Goal: Task Accomplishment & Management: Complete application form

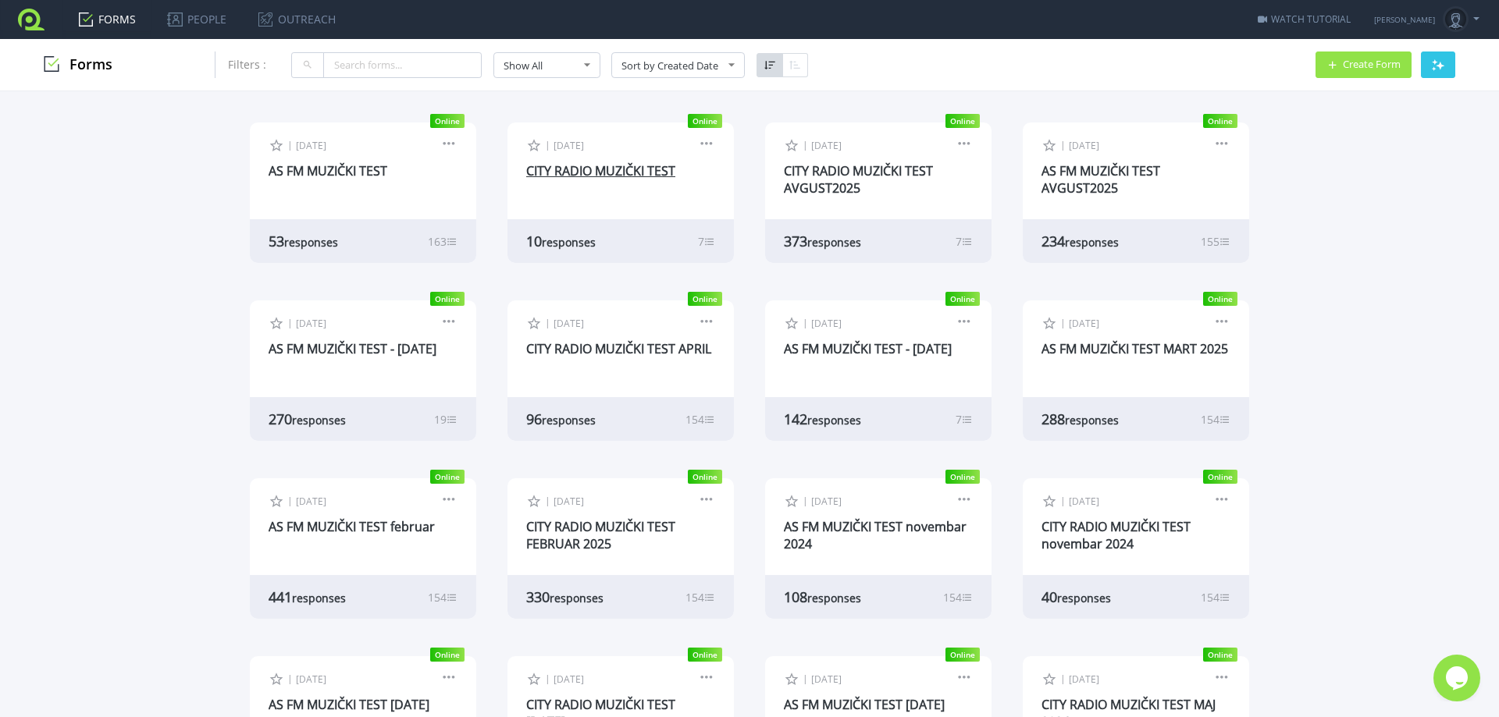
click at [618, 169] on link "CITY RADIO MUZIČKI TEST" at bounding box center [600, 170] width 149 height 17
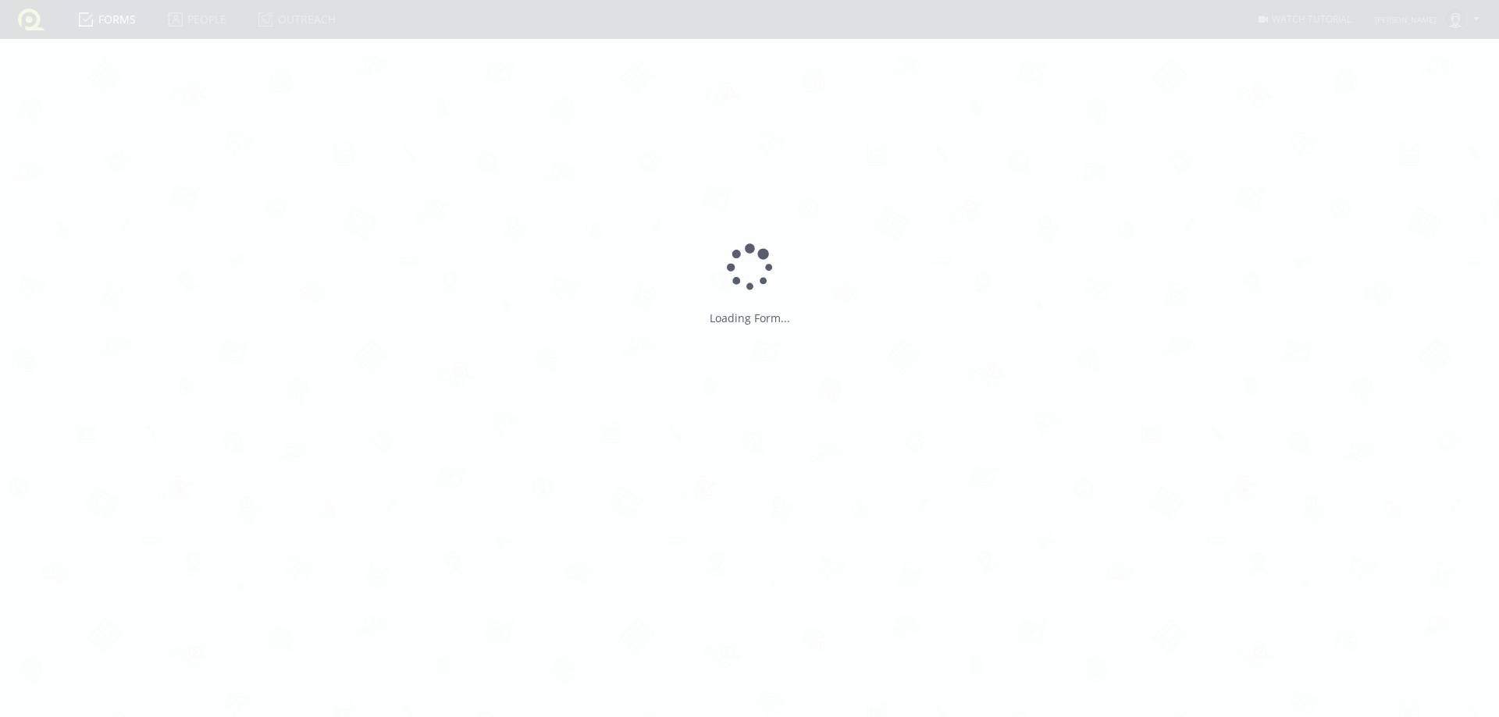
type input "CITY RADIO MUZIČKI TEST"
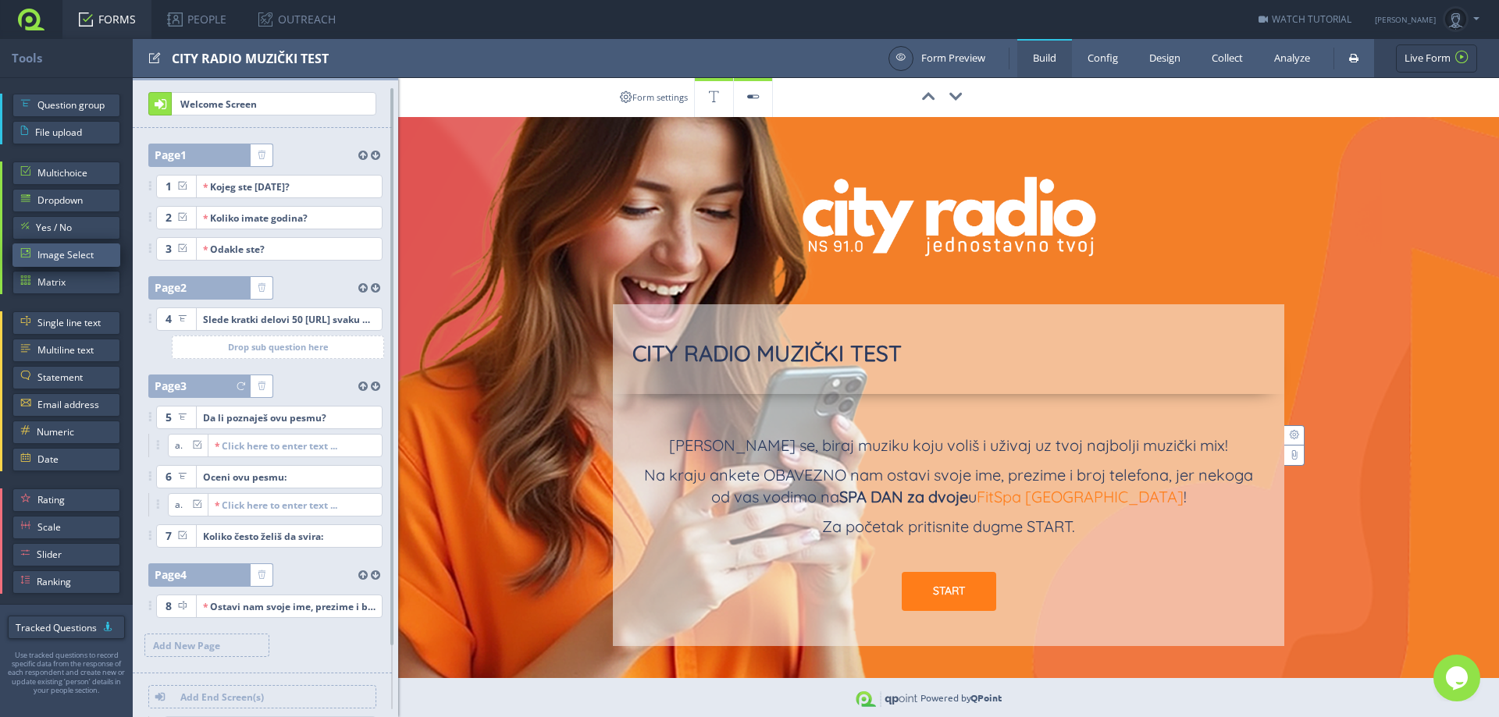
click at [78, 252] on span "Image Select" at bounding box center [74, 255] width 75 height 23
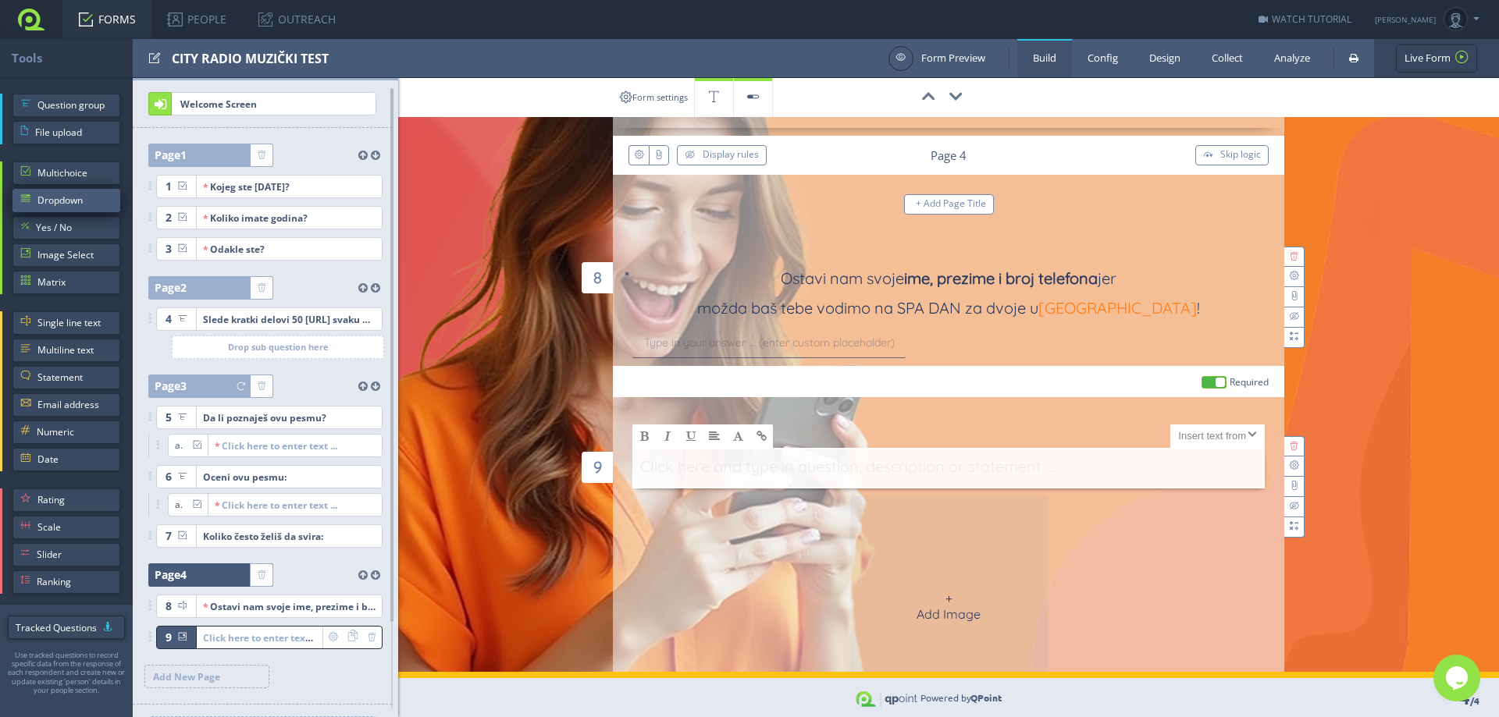
scroll to position [316, 0]
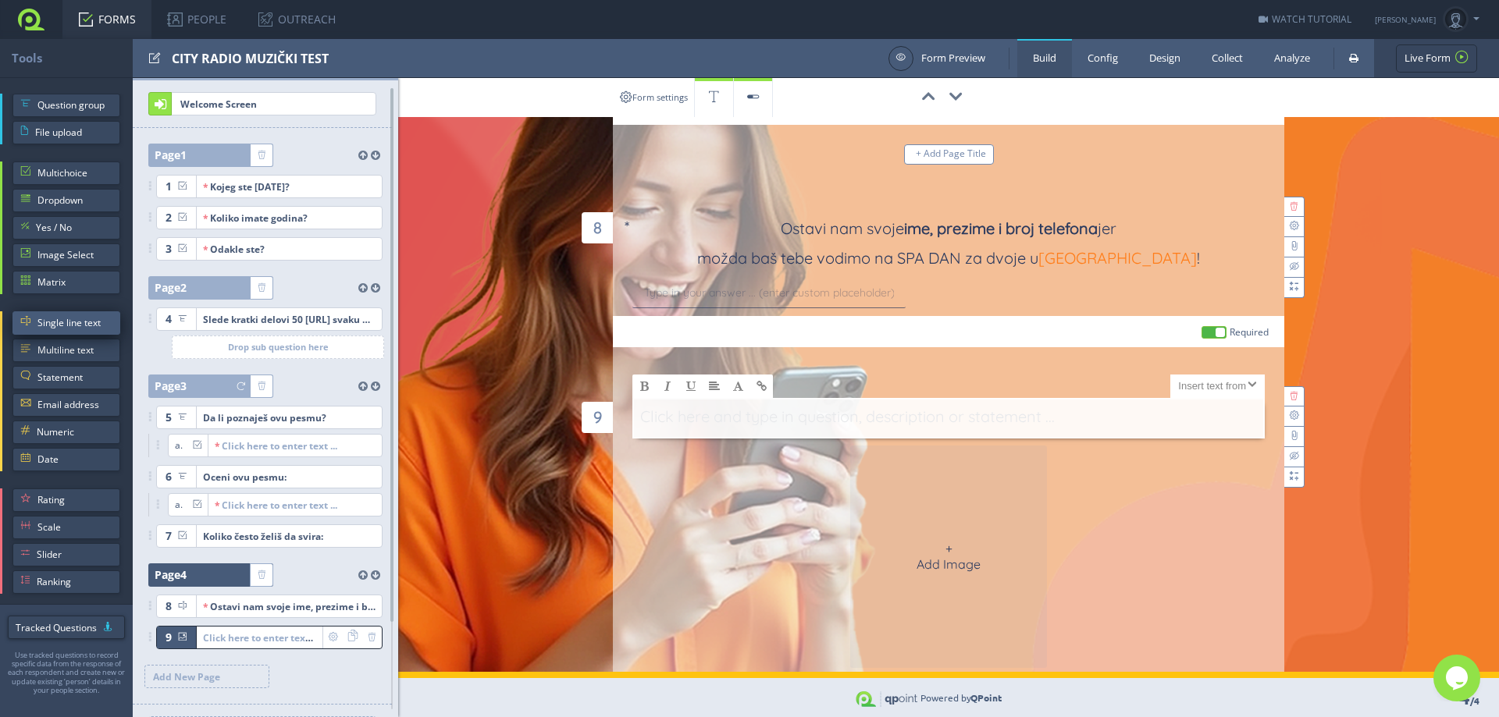
click at [71, 328] on span "Single line text" at bounding box center [74, 322] width 75 height 23
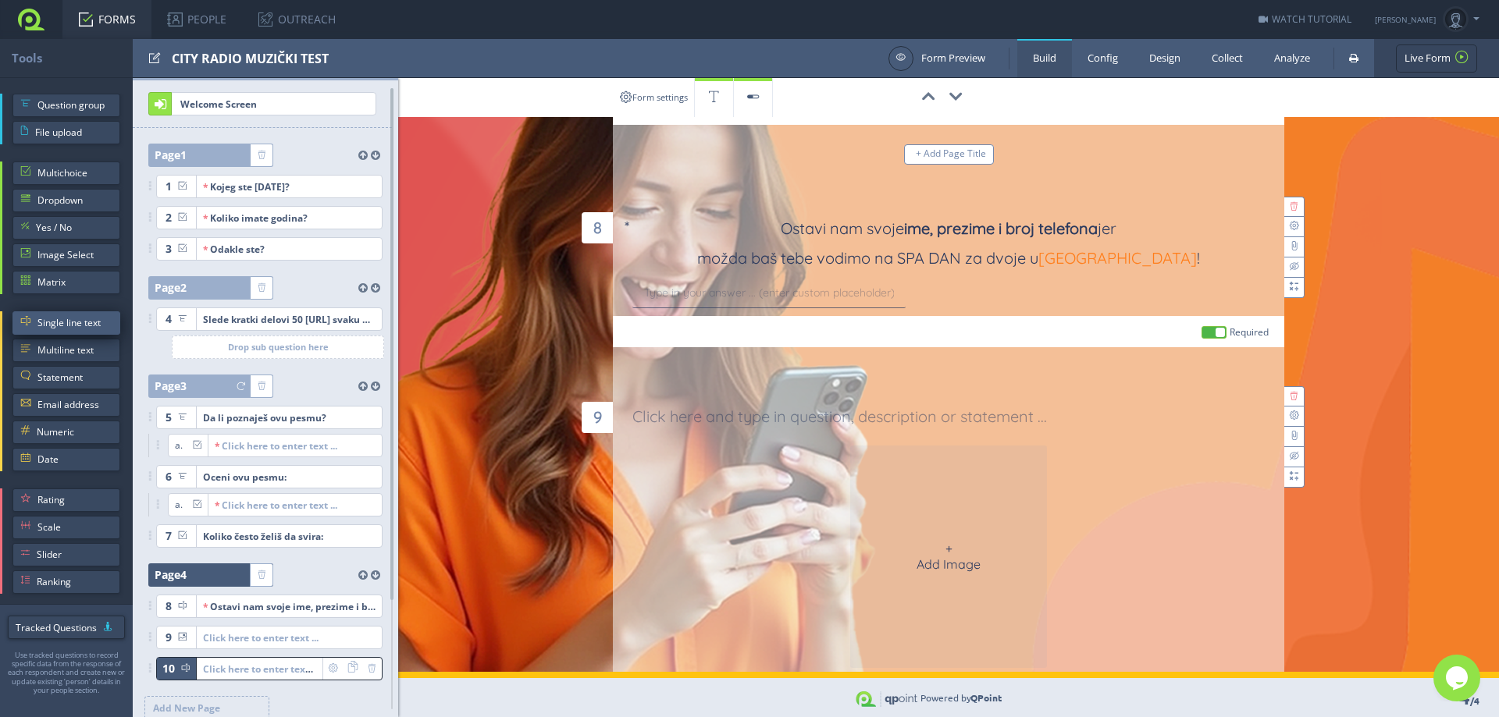
scroll to position [625, 0]
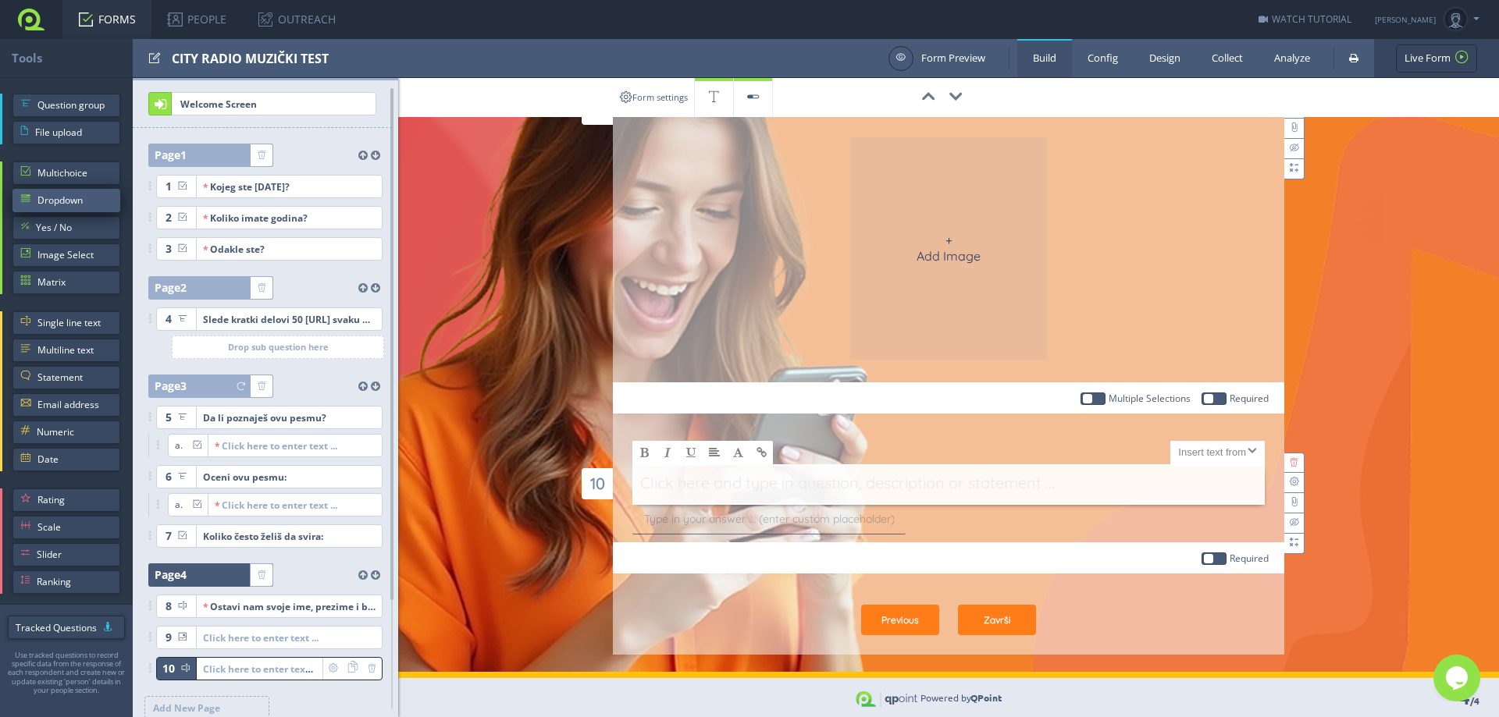
click at [84, 202] on span "Dropdown" at bounding box center [74, 200] width 75 height 23
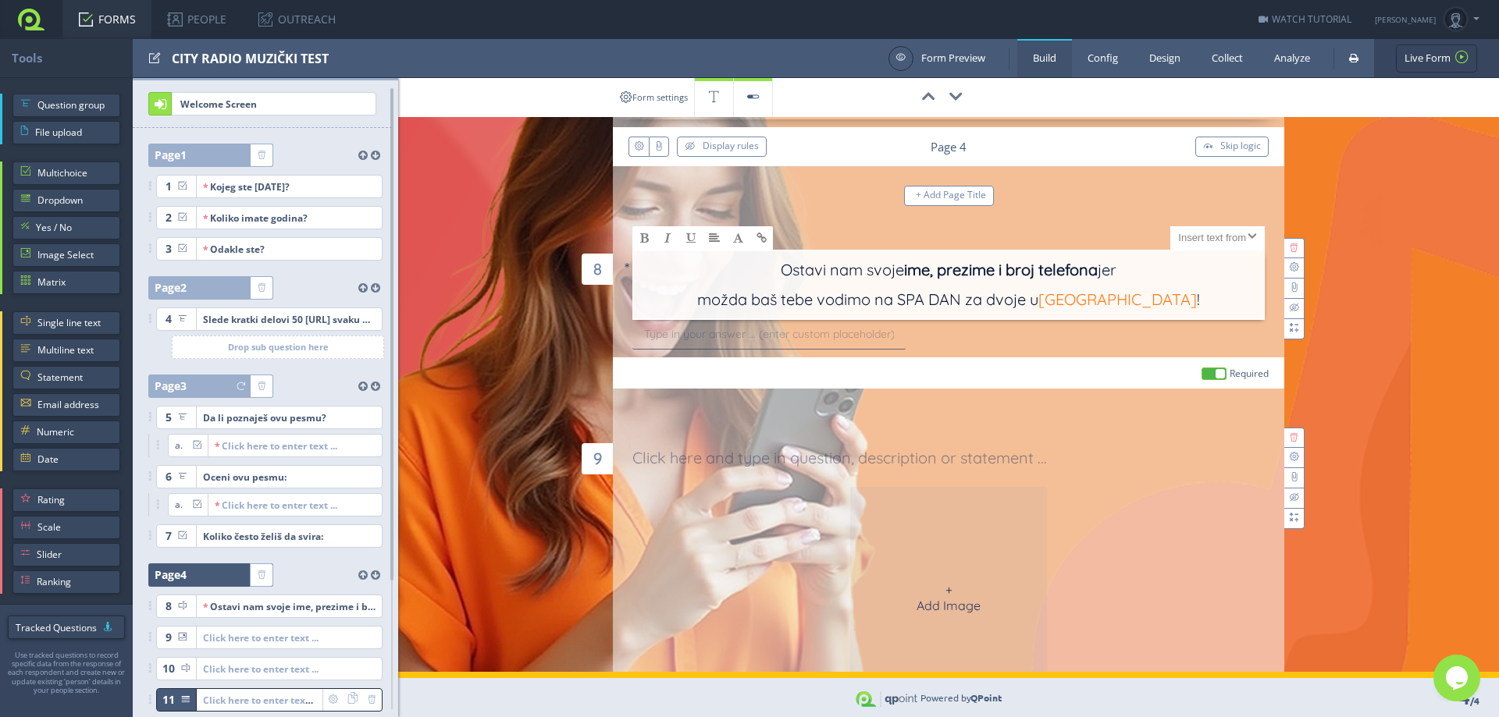
scroll to position [159, 0]
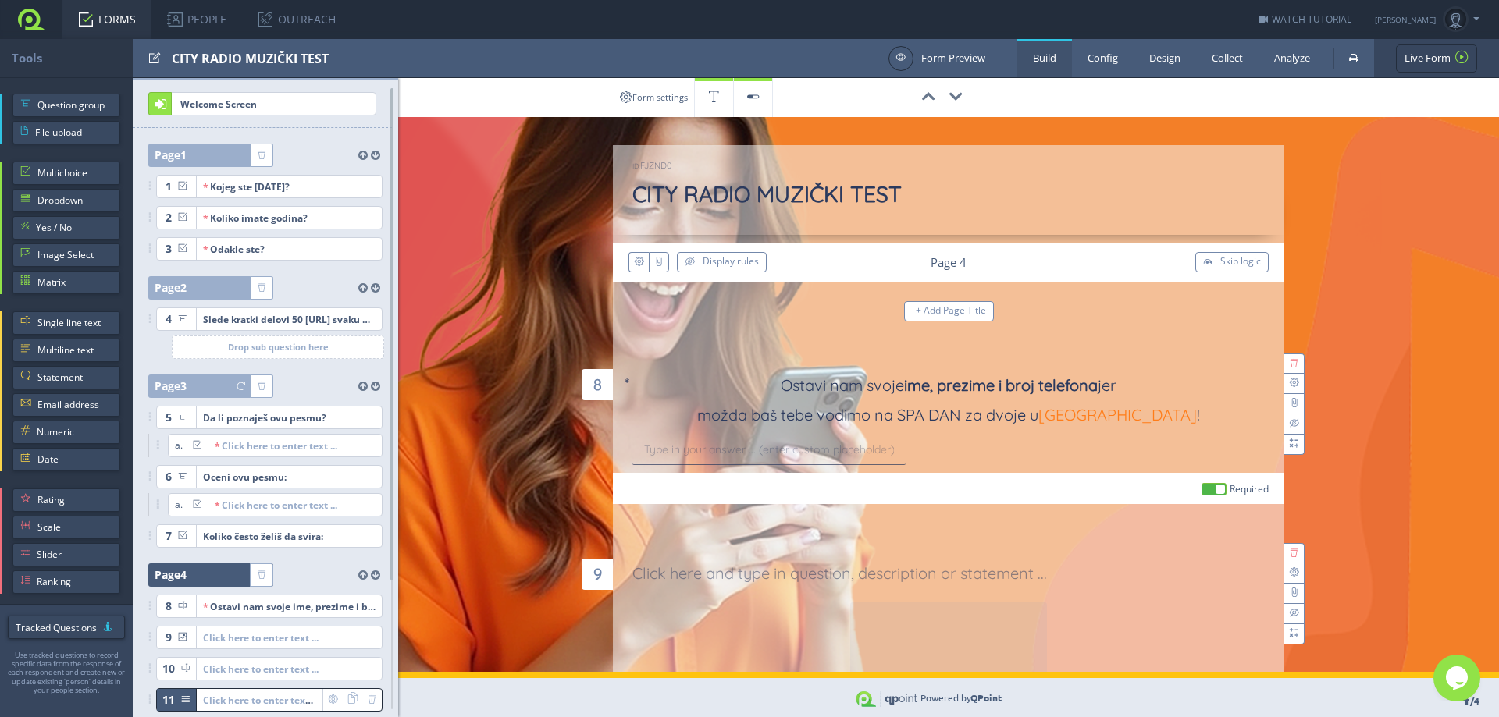
click at [1056, 334] on div "8 X Large Size Large Size Normal Size Small Size X Small Size Click here and ty…" at bounding box center [948, 384] width 632 height 101
click at [1148, 59] on link "Design" at bounding box center [1164, 58] width 62 height 38
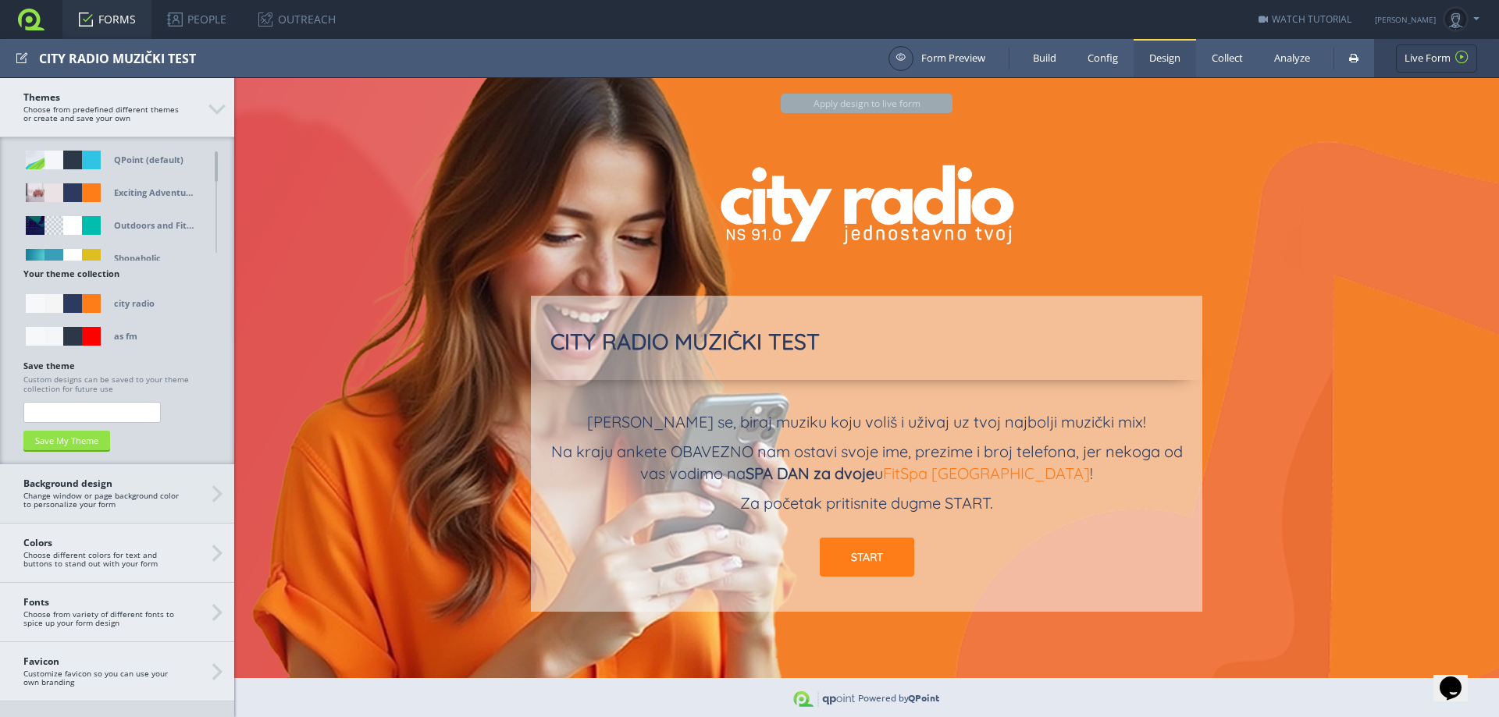
click at [180, 494] on span "Background design Change window or page background color to personalize your fo…" at bounding box center [116, 494] width 187 height 30
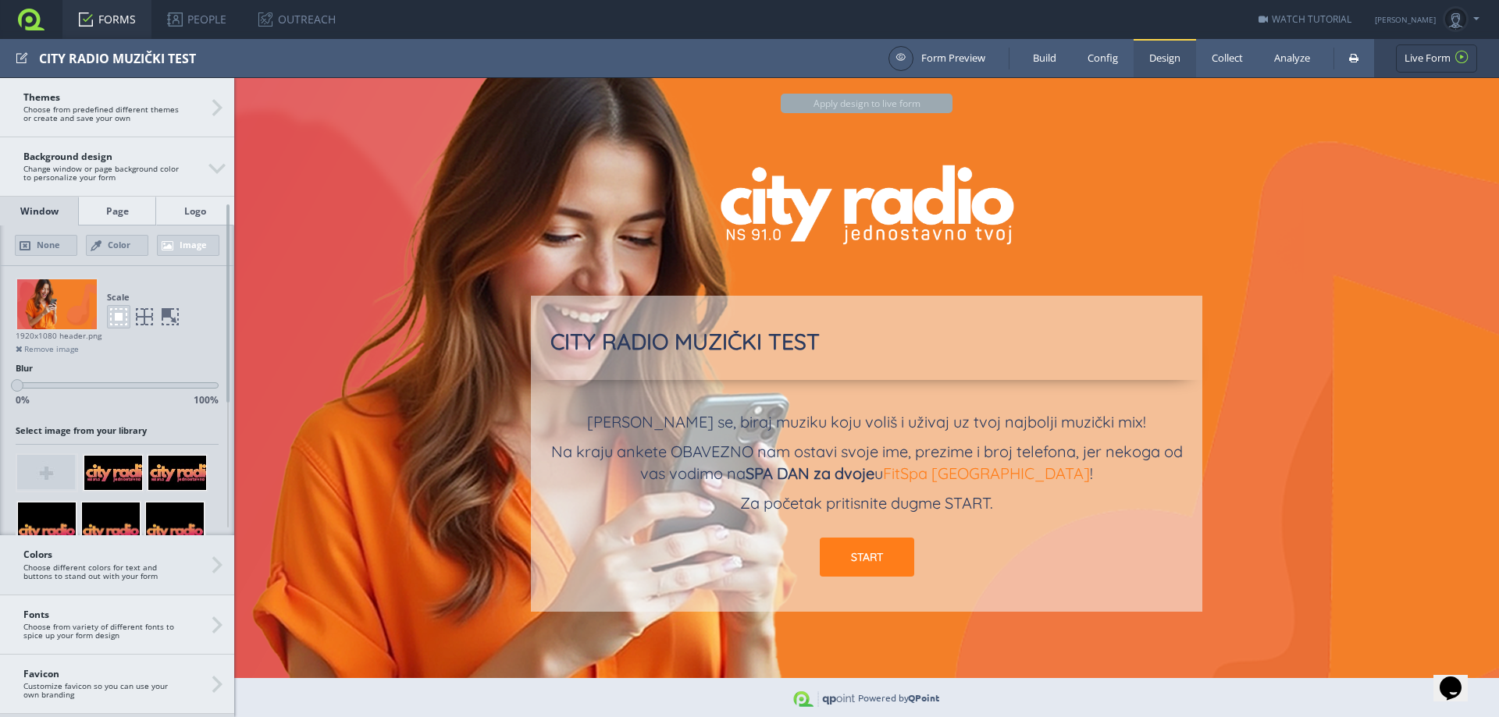
click at [174, 560] on strong "Colors" at bounding box center [101, 555] width 156 height 10
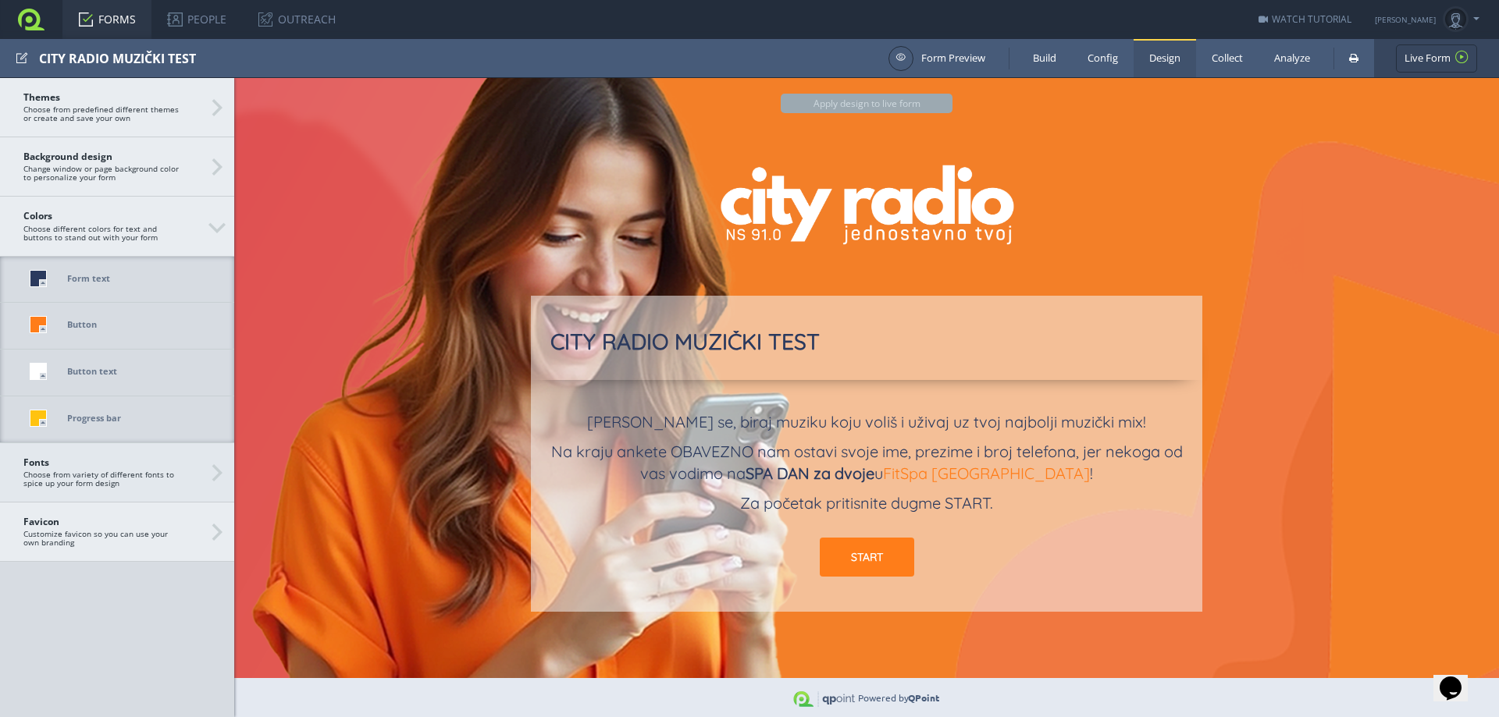
click at [173, 478] on span "Fonts Choose from variety of different fonts to spice up your form design" at bounding box center [116, 472] width 187 height 30
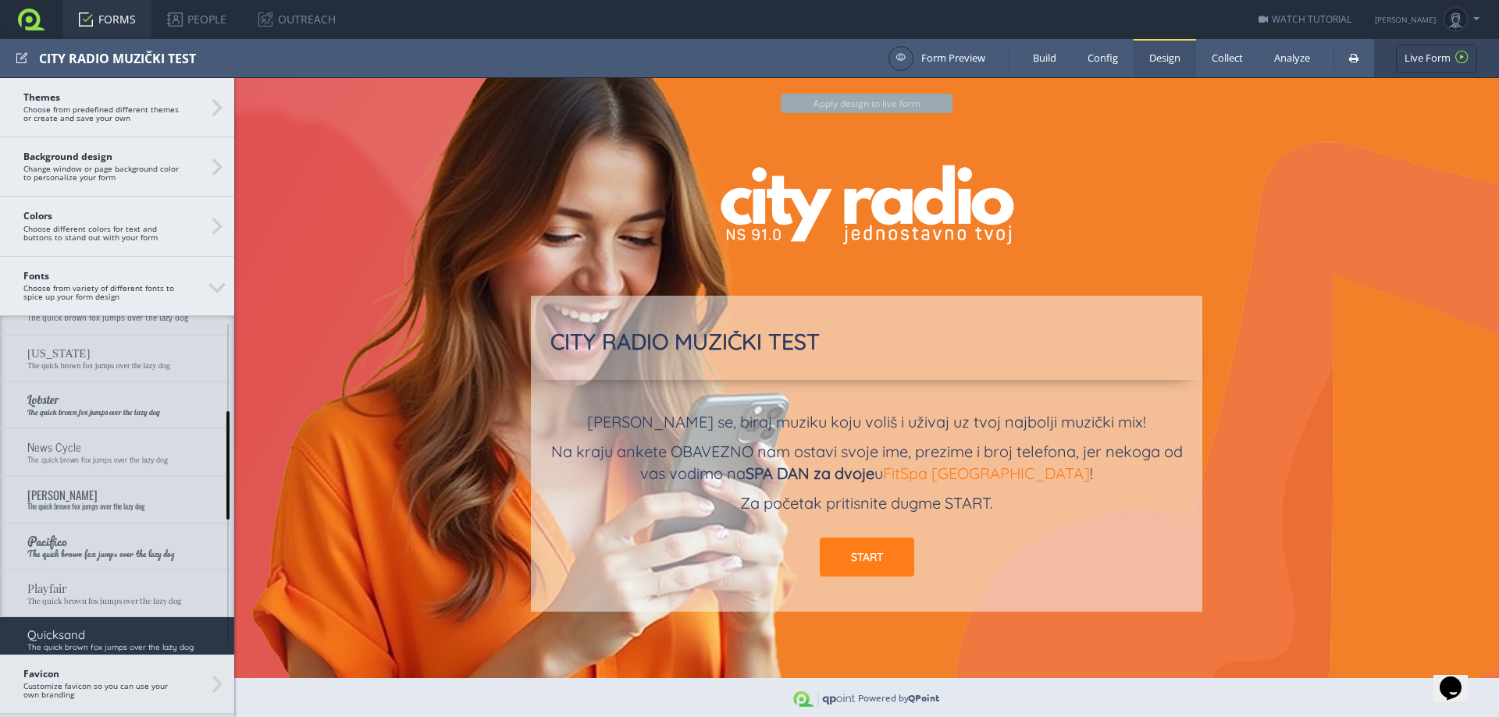
click at [147, 688] on span "Favicon Customize favicon so you can use your own branding" at bounding box center [116, 684] width 187 height 30
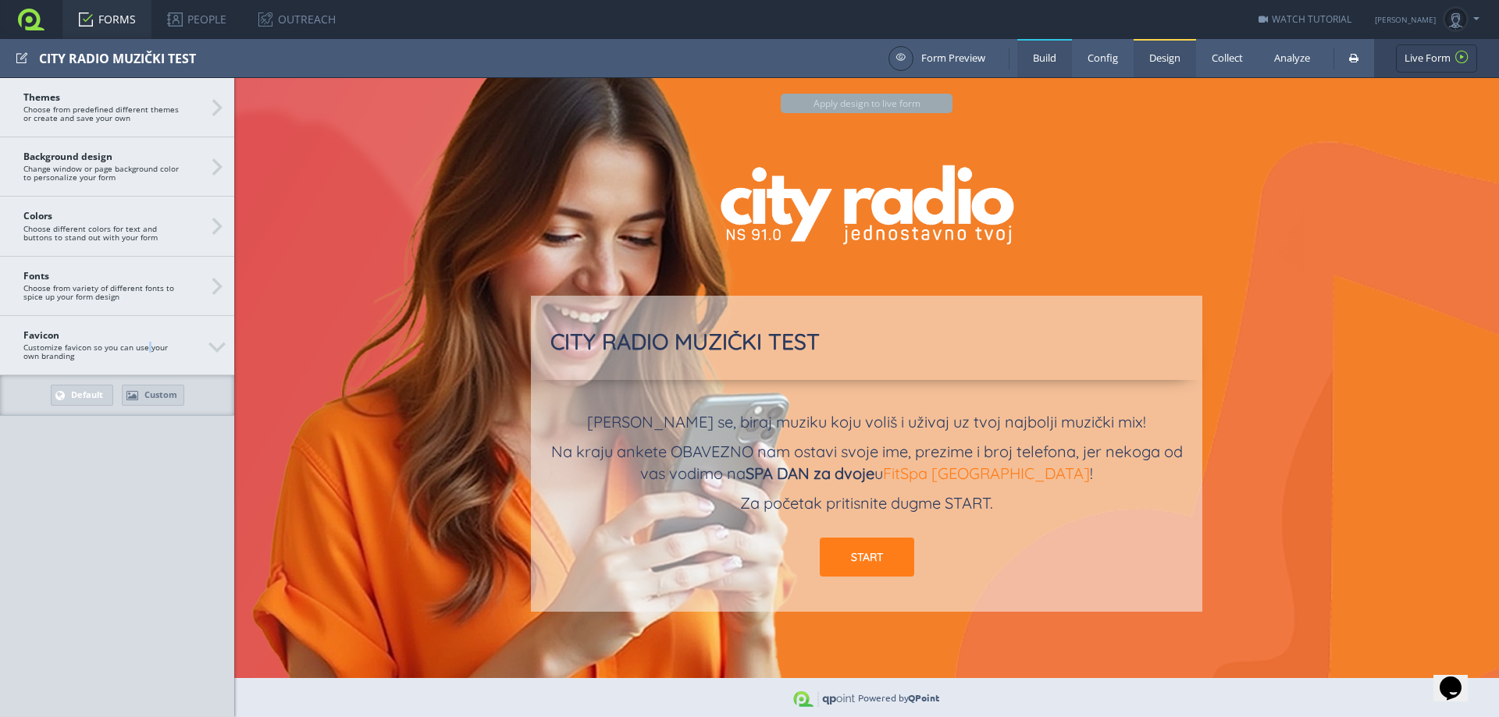
click at [1045, 69] on link "Build" at bounding box center [1044, 58] width 55 height 38
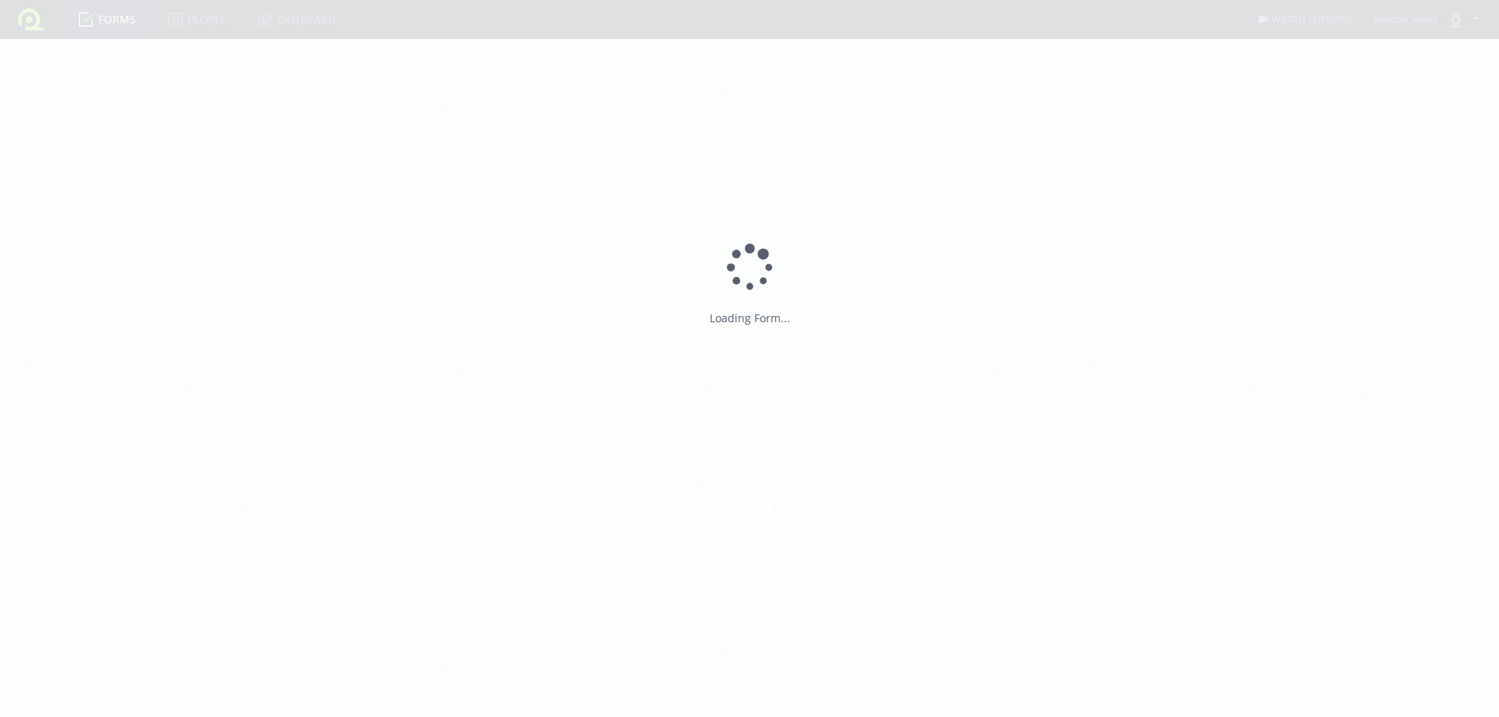
type input "CITY RADIO MUZIČKI TEST"
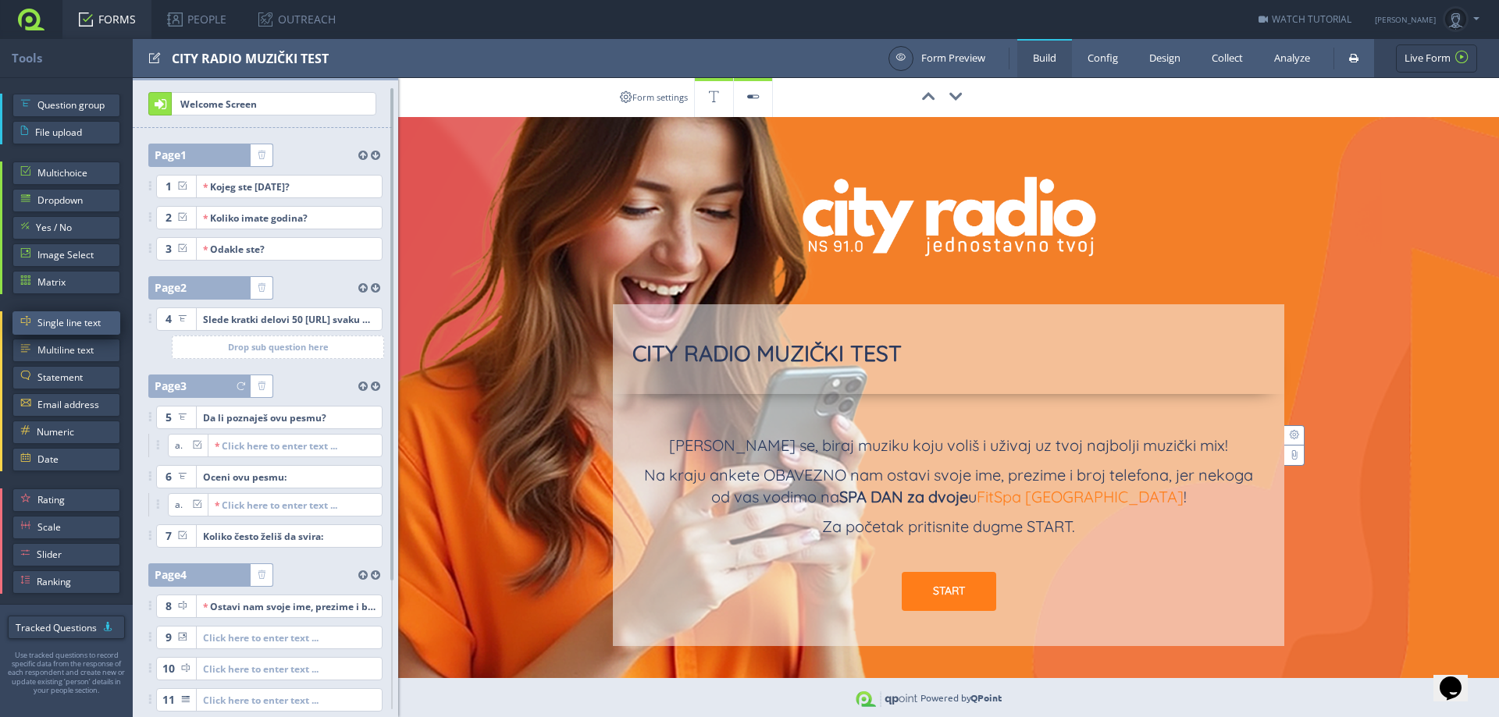
click at [84, 326] on span "Single line text" at bounding box center [74, 322] width 75 height 23
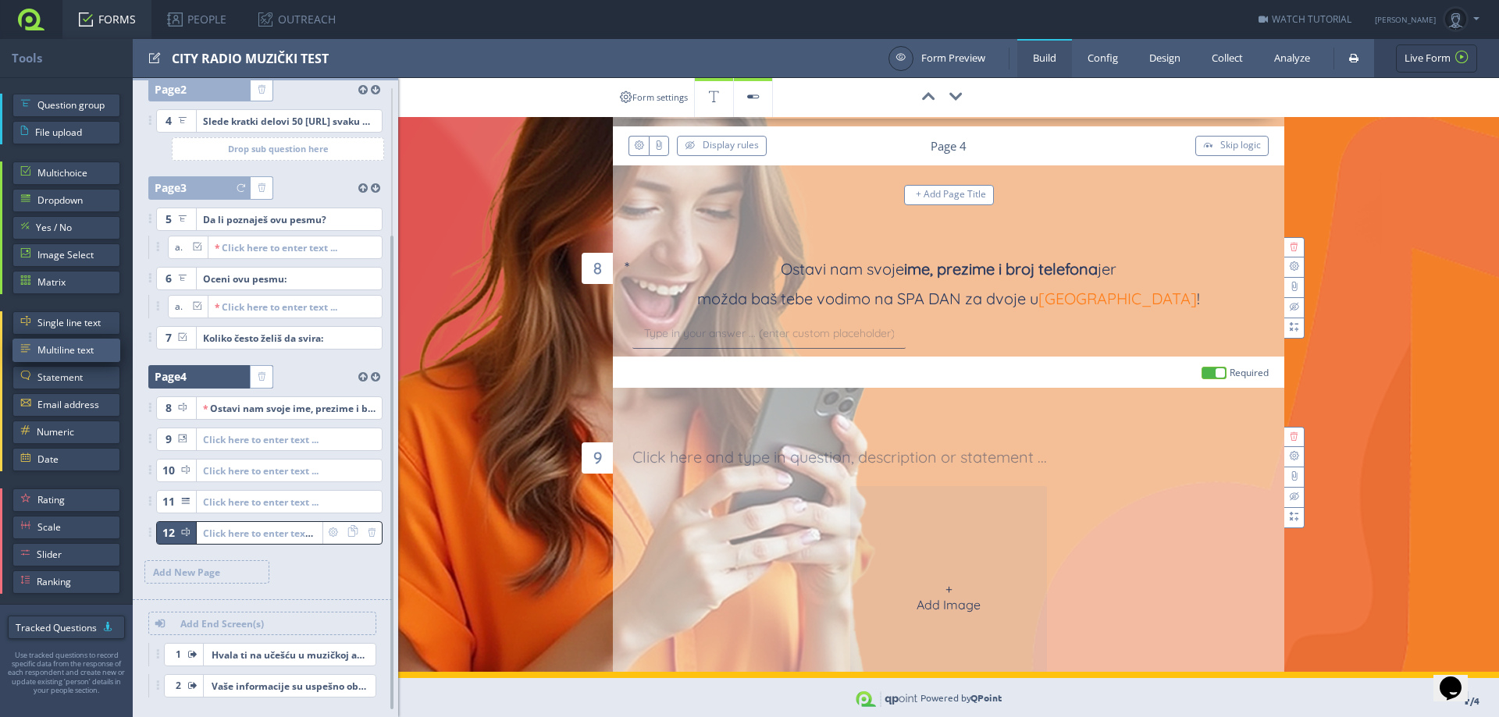
click at [84, 351] on span "Multiline text" at bounding box center [74, 350] width 75 height 23
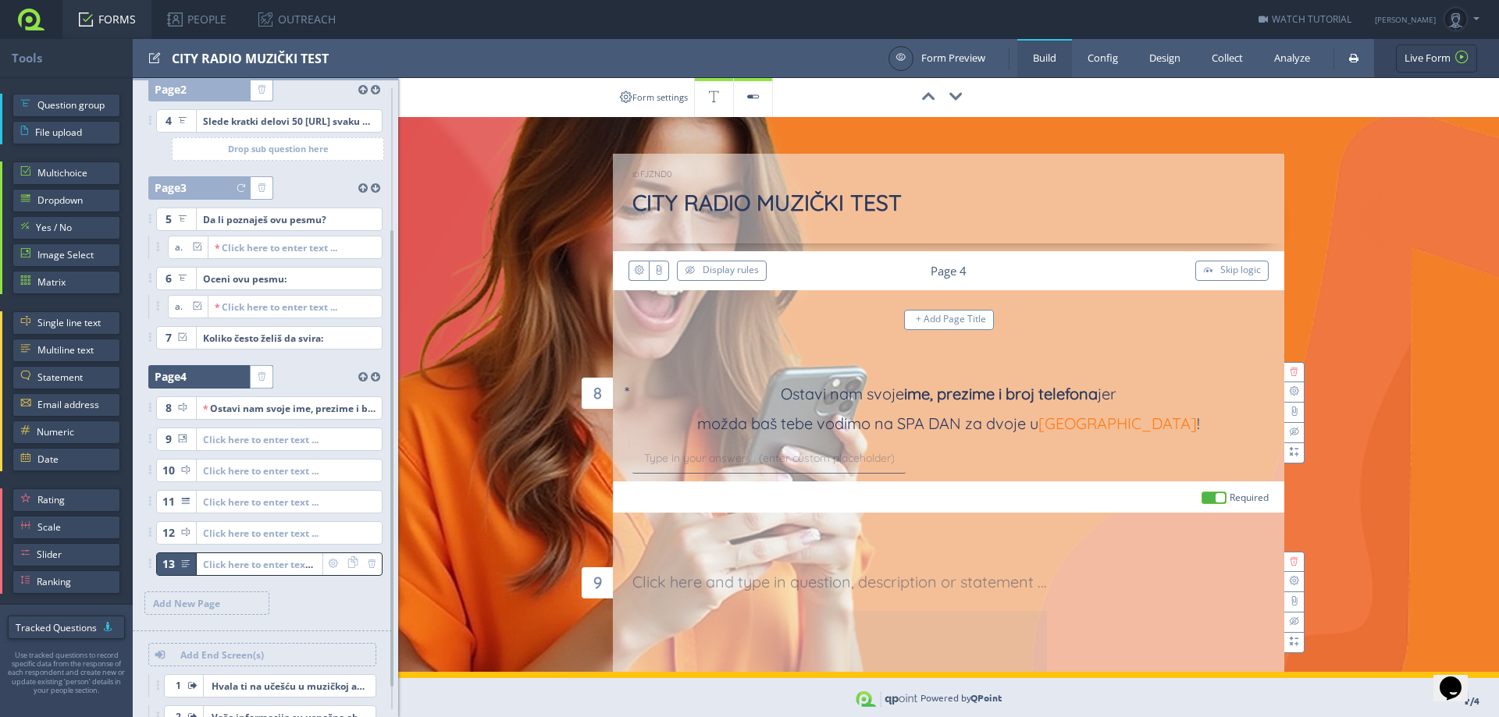
scroll to position [156, 0]
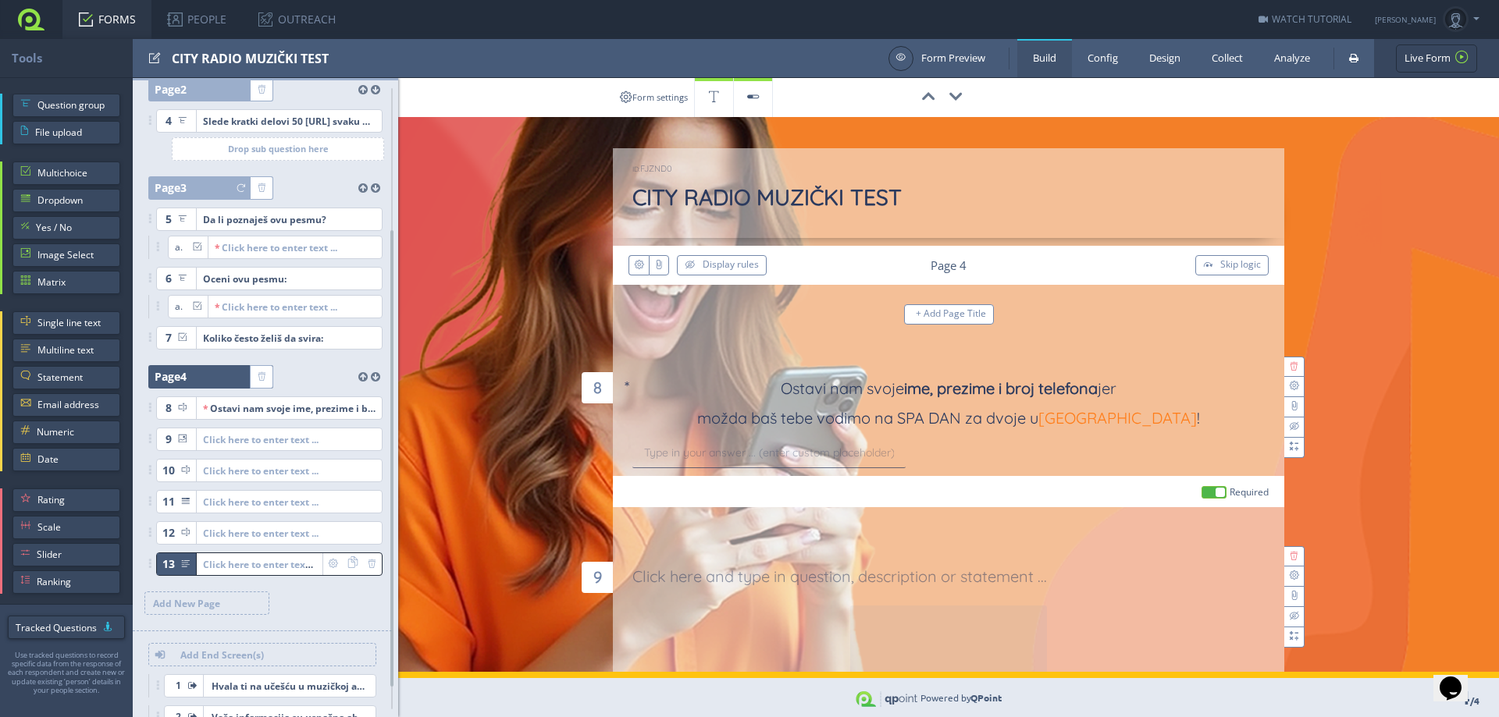
click at [33, 23] on link at bounding box center [31, 19] width 62 height 39
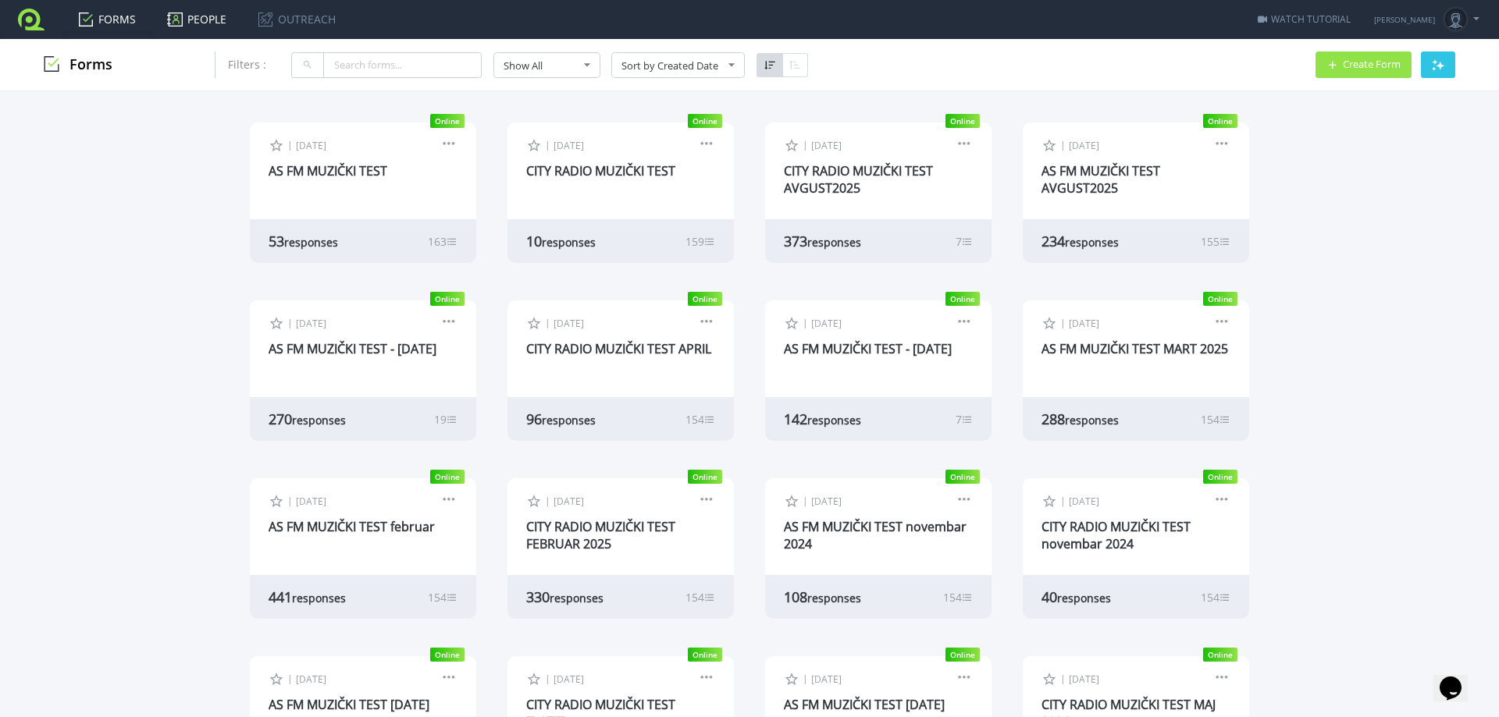
click at [192, 24] on link "PEOPLE" at bounding box center [196, 19] width 91 height 39
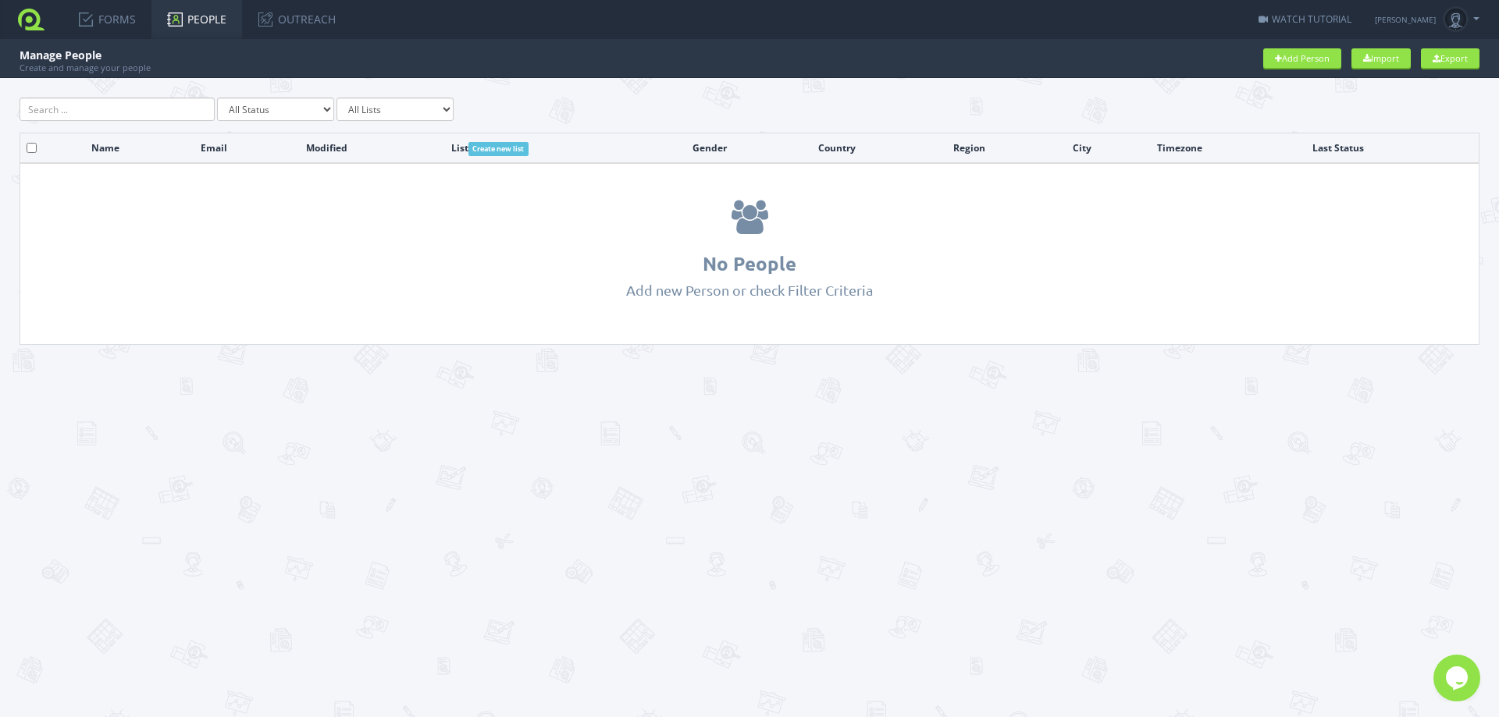
click at [117, 20] on link "FORMS" at bounding box center [106, 19] width 89 height 39
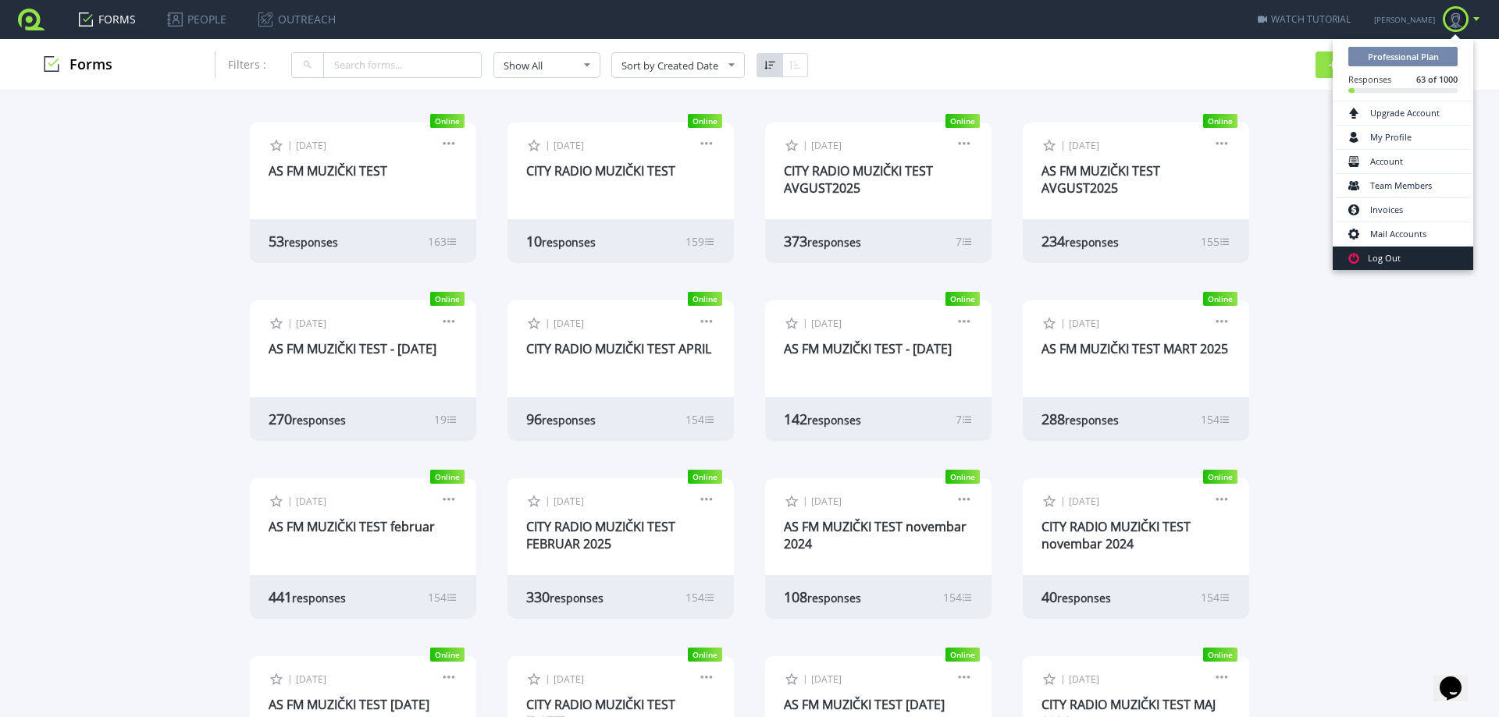
click at [1399, 261] on link "Log Out" at bounding box center [1403, 258] width 141 height 23
